Goal: Task Accomplishment & Management: Manage account settings

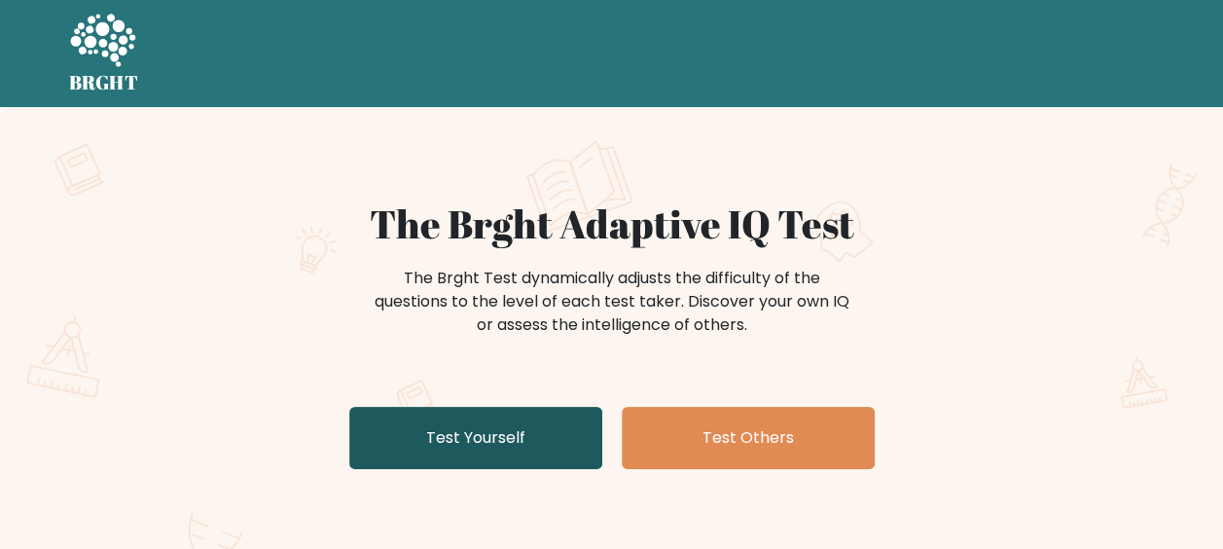
drag, startPoint x: 464, startPoint y: 450, endPoint x: 592, endPoint y: 408, distance: 134.2
click at [464, 450] on link "Test Yourself" at bounding box center [475, 438] width 253 height 62
click at [484, 442] on link "Test Yourself" at bounding box center [475, 438] width 253 height 62
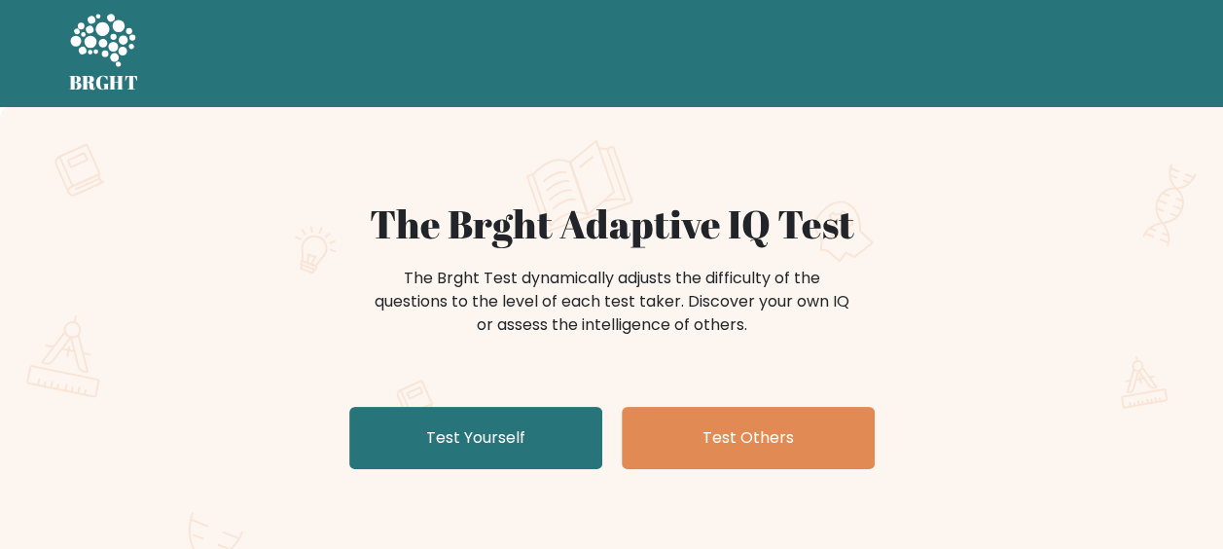
click at [87, 60] on icon at bounding box center [102, 42] width 67 height 58
click at [1137, 56] on link "Log in" at bounding box center [1124, 53] width 62 height 39
click at [1113, 62] on link "Log in" at bounding box center [1124, 53] width 62 height 39
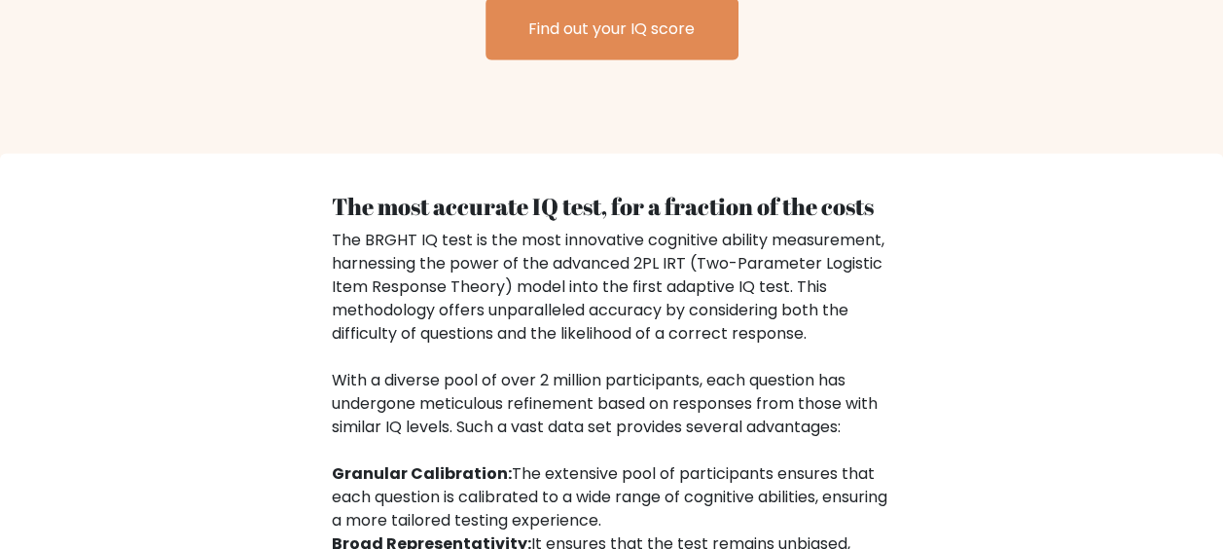
scroll to position [2725, 0]
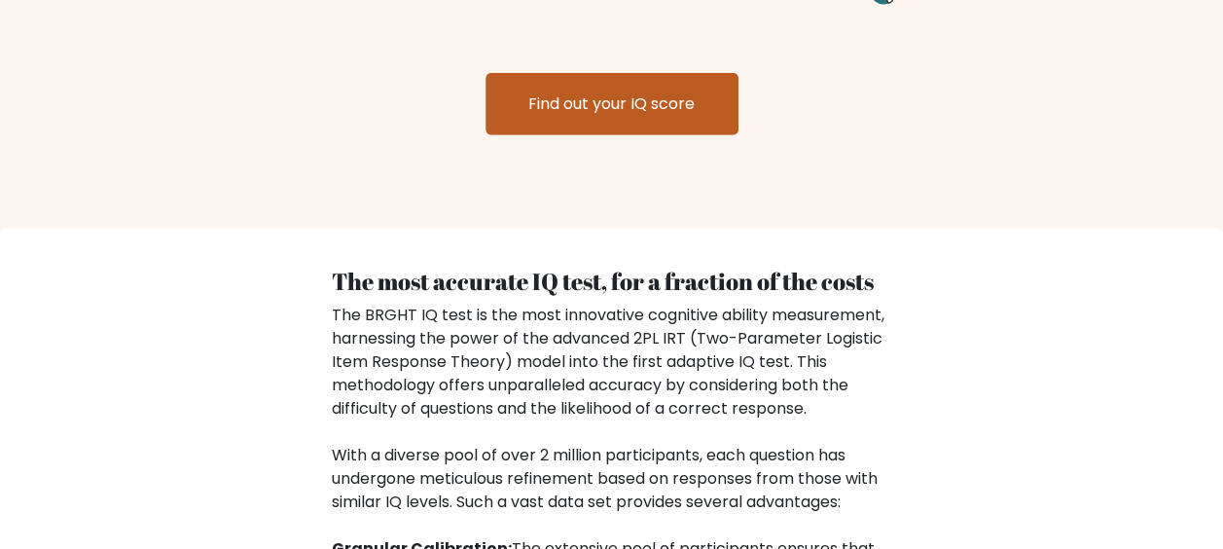
click at [617, 94] on link "Find out your IQ score" at bounding box center [612, 104] width 253 height 62
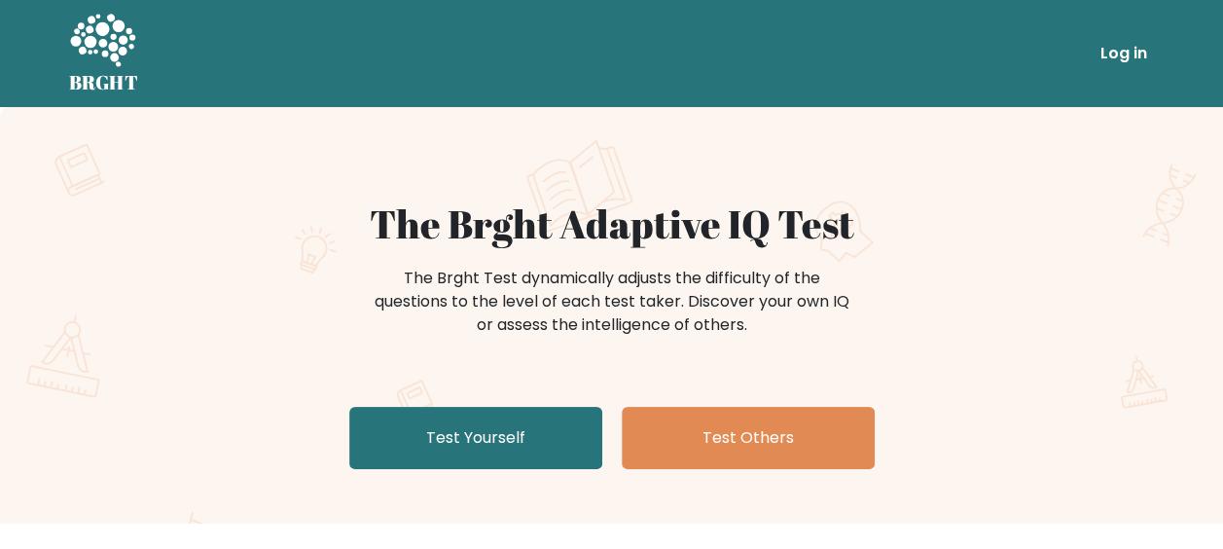
click at [1121, 46] on link "Log in" at bounding box center [1124, 53] width 62 height 39
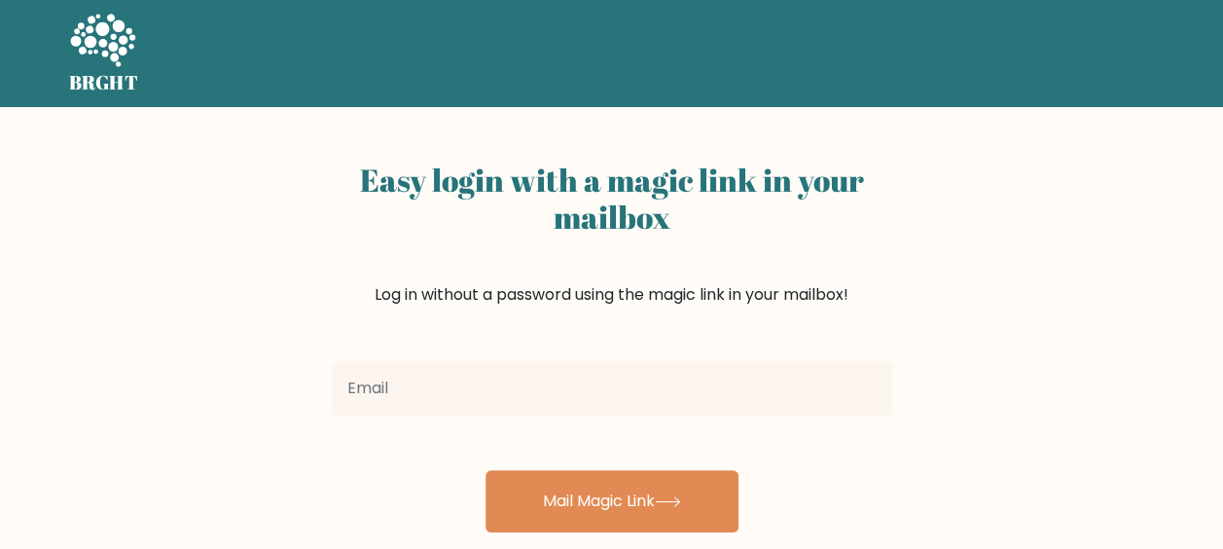
click at [542, 385] on input "email" at bounding box center [612, 388] width 561 height 55
click at [452, 395] on input "email" at bounding box center [612, 388] width 561 height 55
drag, startPoint x: 449, startPoint y: 394, endPoint x: 435, endPoint y: 392, distance: 13.8
click at [449, 393] on input "email" at bounding box center [612, 388] width 561 height 55
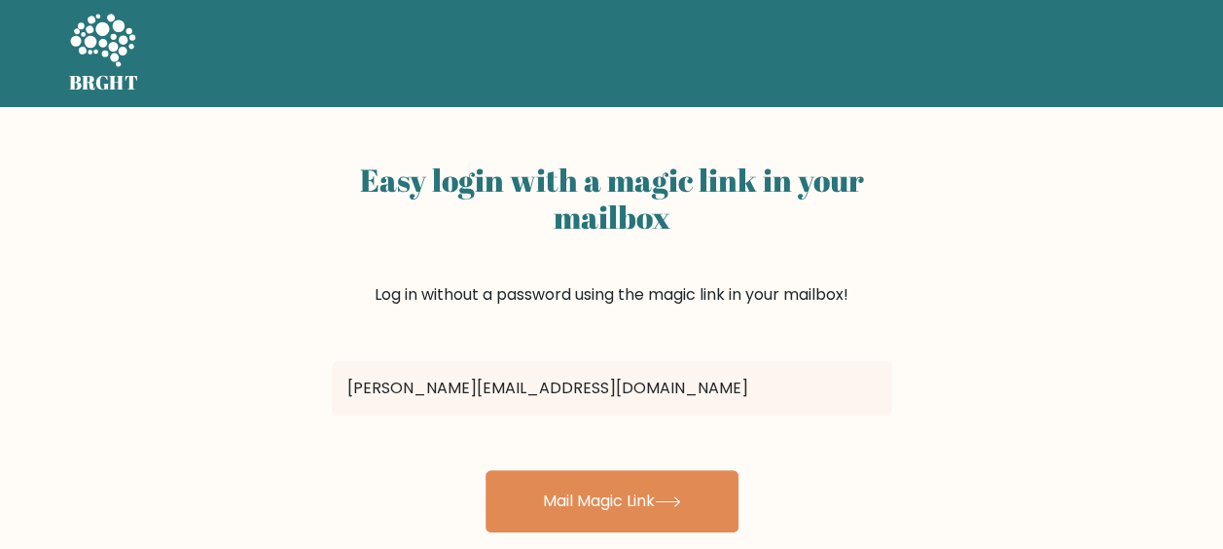
type input "kim.k.lam1020@gmail.com"
click at [486, 470] on button "Mail Magic Link" at bounding box center [612, 501] width 253 height 62
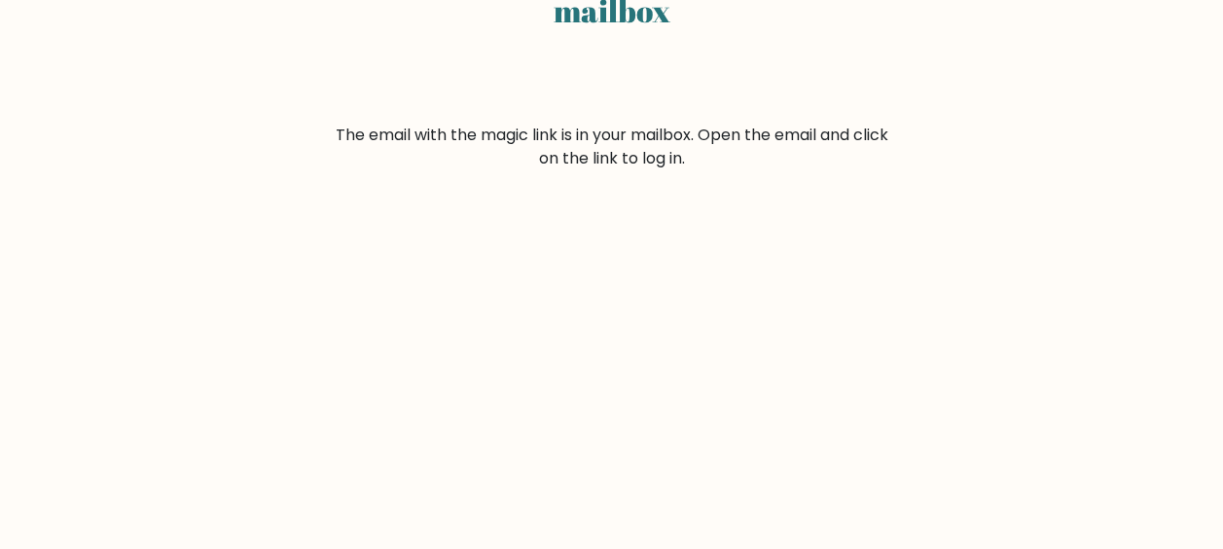
scroll to position [195, 0]
